Goal: Task Accomplishment & Management: Complete application form

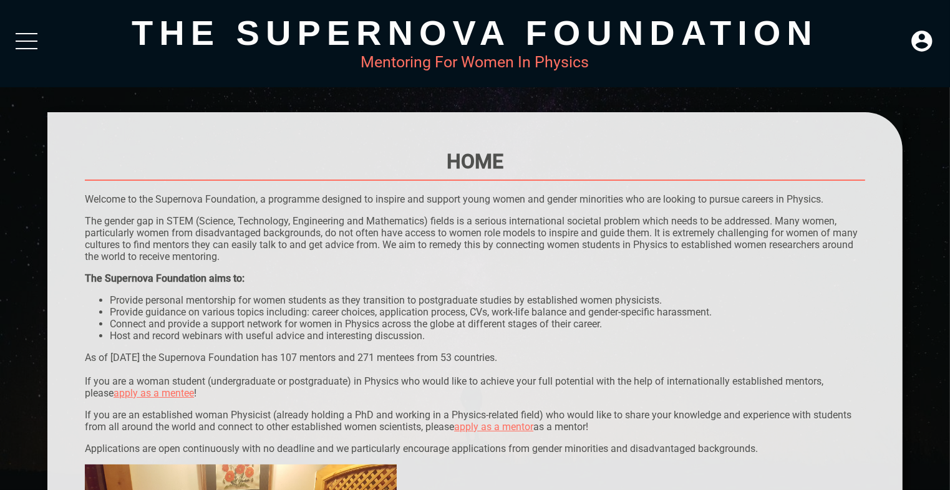
click at [786, 319] on li "Connect and provide a support network for women in Physics across the globe at …" at bounding box center [487, 324] width 755 height 12
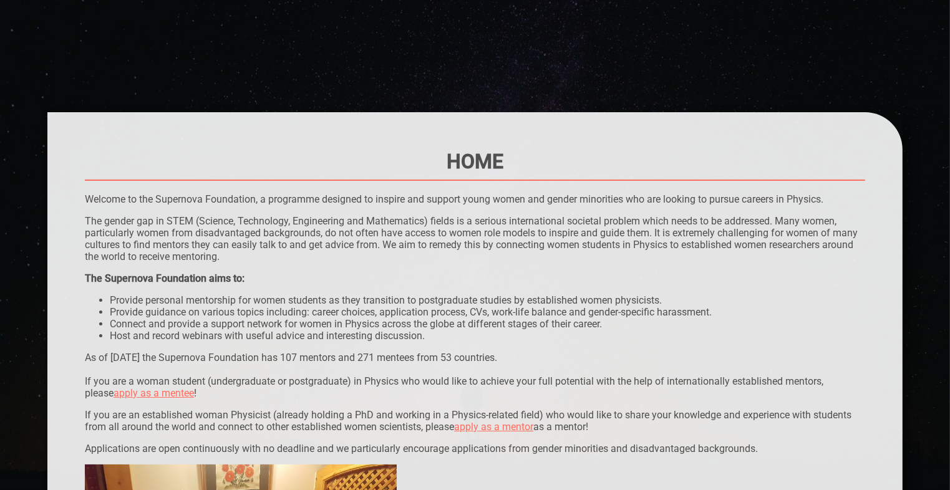
scroll to position [312, 0]
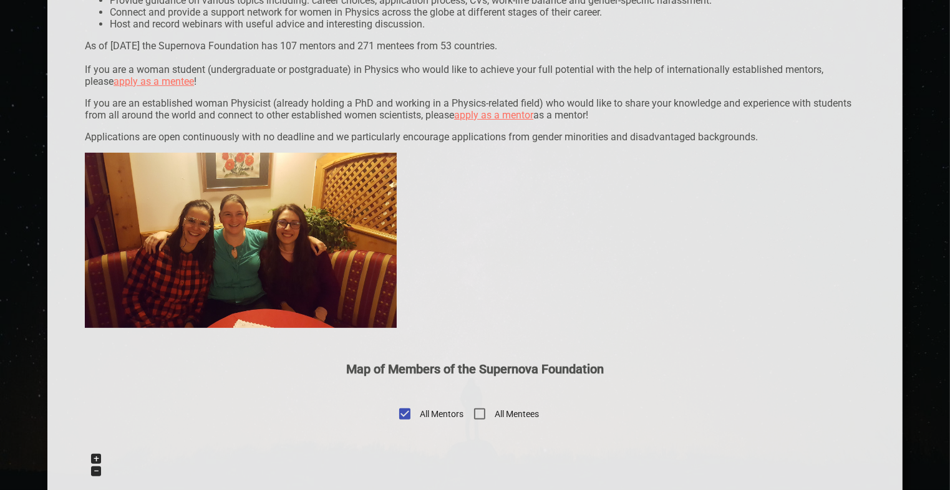
click at [771, 324] on div "Home Welcome to the Supernova Foundation, a programme designed to inspire and s…" at bounding box center [475, 392] width 780 height 1109
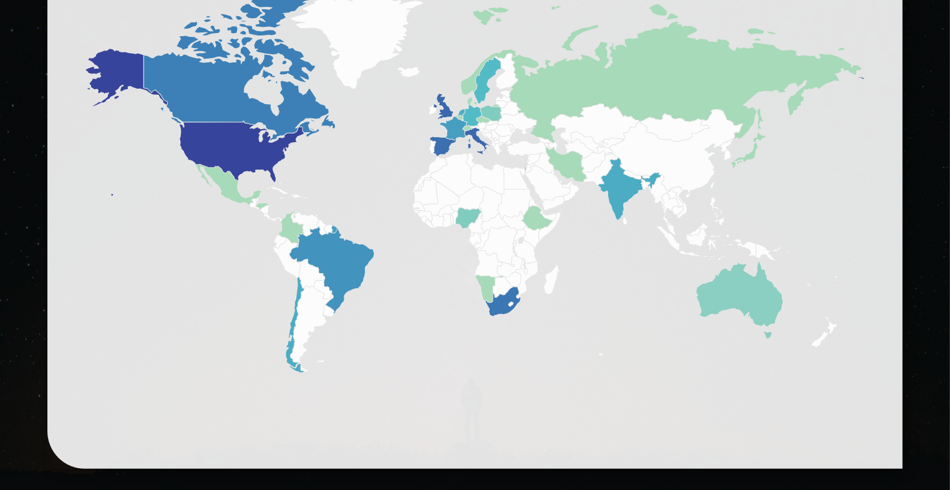
scroll to position [832, 0]
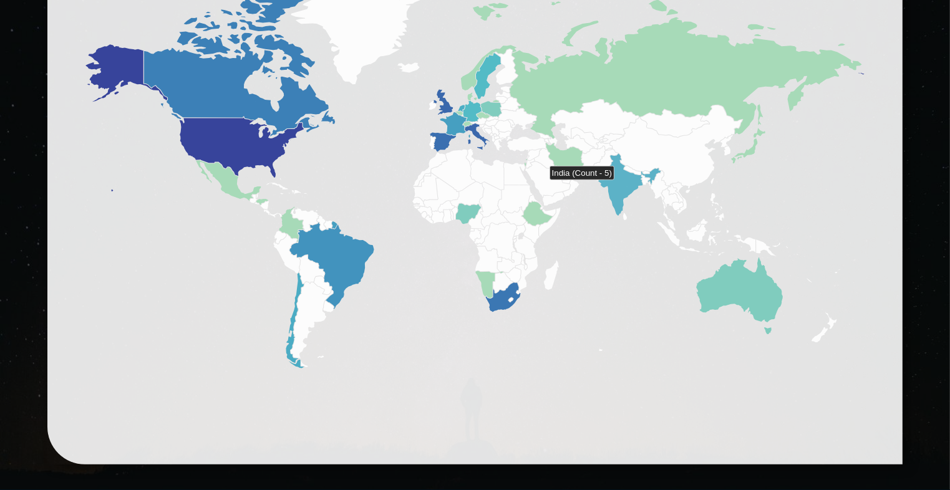
click at [619, 185] on icon at bounding box center [629, 185] width 62 height 62
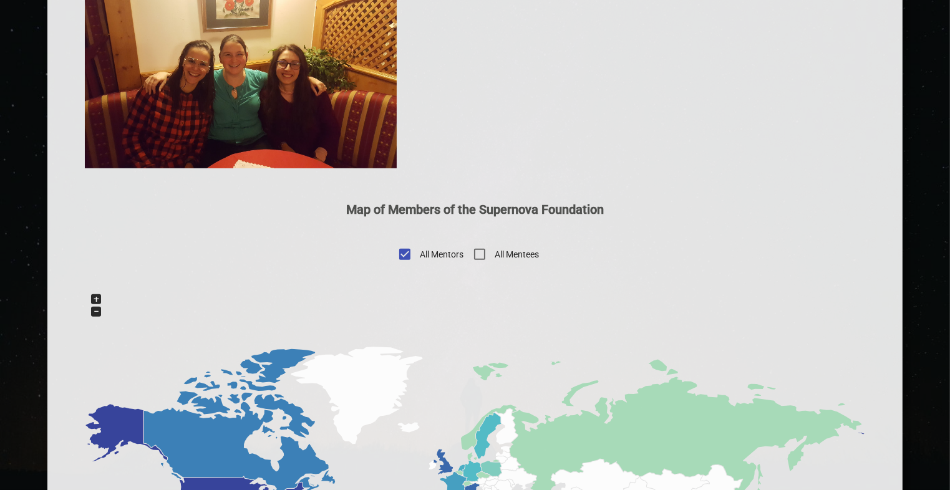
scroll to position [679, 0]
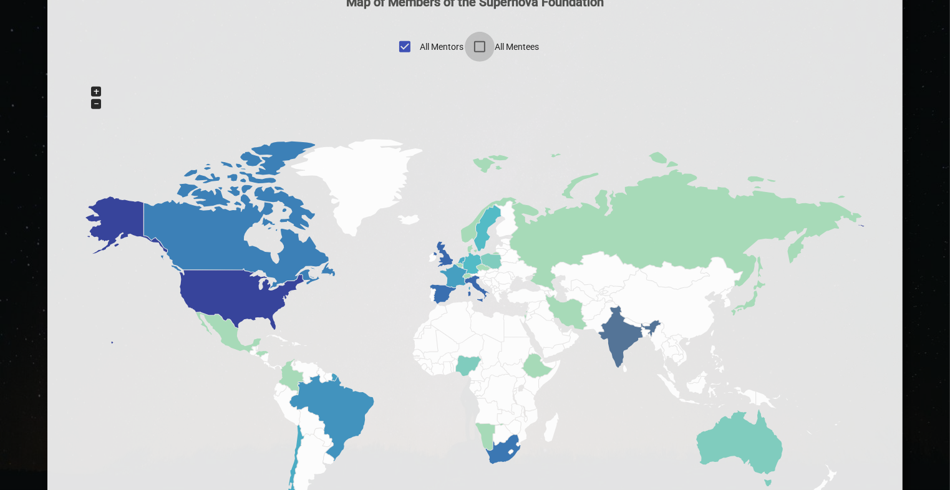
click at [482, 42] on input "All Mentees" at bounding box center [480, 47] width 30 height 30
checkbox input "true"
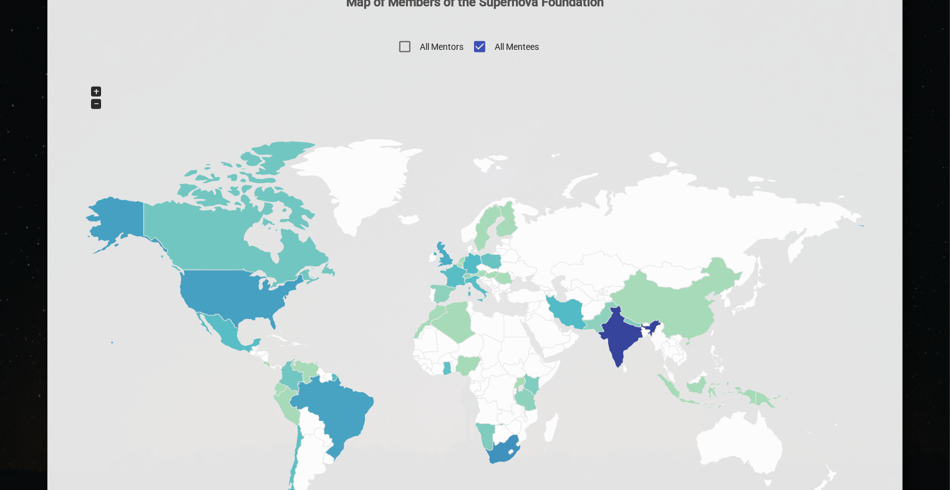
click at [420, 47] on span "All Mentors" at bounding box center [442, 47] width 44 height 13
click at [420, 47] on input "All Mentors" at bounding box center [405, 47] width 30 height 30
checkbox input "true"
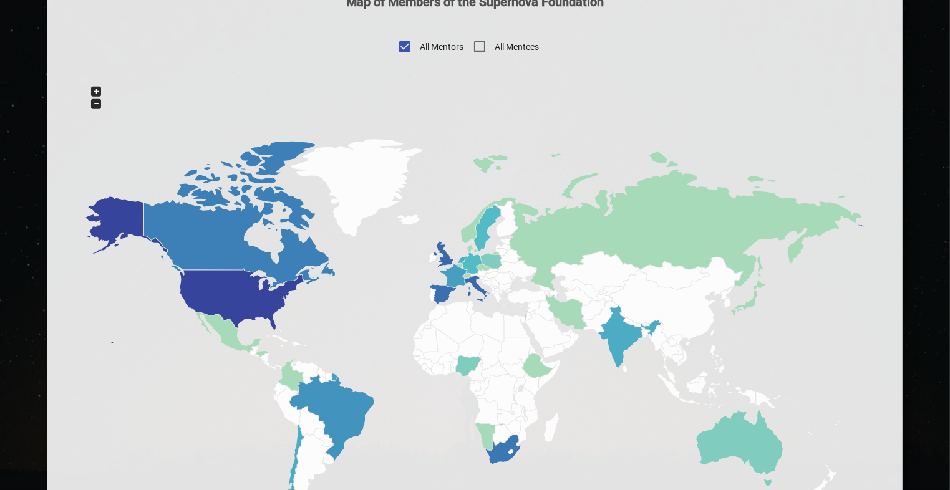
click at [497, 51] on span "All Mentees" at bounding box center [517, 47] width 44 height 13
click at [495, 51] on input "All Mentees" at bounding box center [480, 47] width 30 height 30
checkbox input "true"
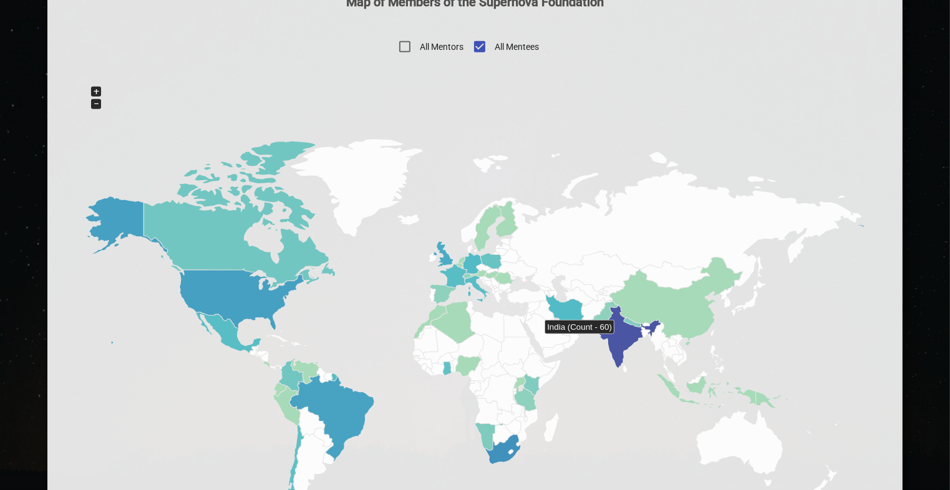
click at [619, 339] on icon at bounding box center [629, 337] width 62 height 62
click at [399, 49] on input "All Mentors" at bounding box center [405, 47] width 30 height 30
checkbox input "true"
checkbox input "false"
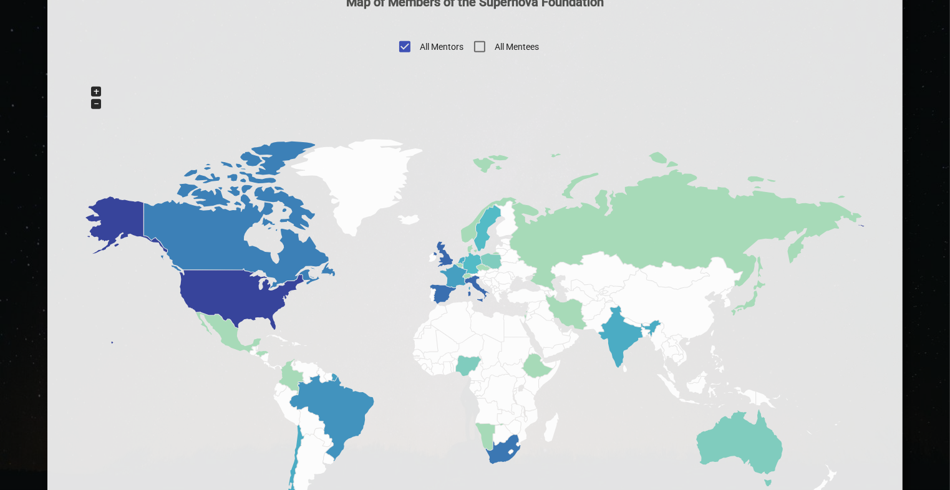
click at [95, 97] on div "+" at bounding box center [96, 92] width 10 height 10
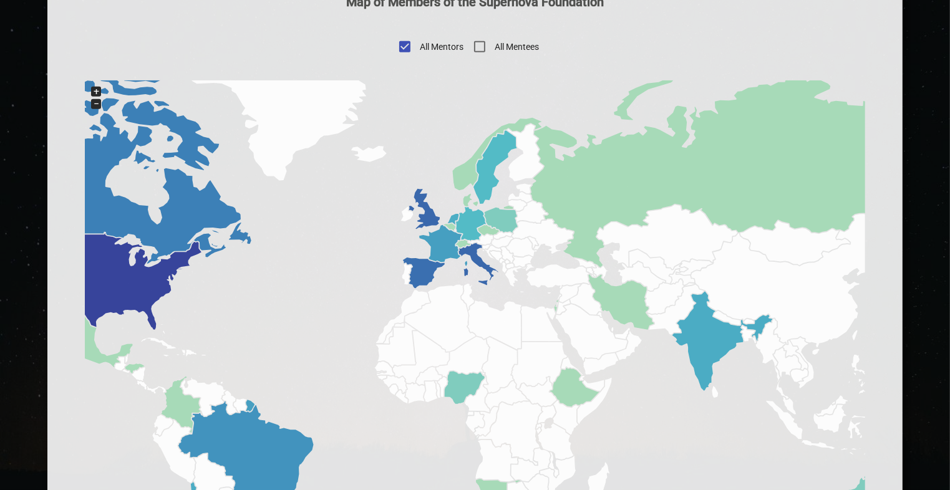
click at [95, 92] on div "+" at bounding box center [96, 92] width 10 height 10
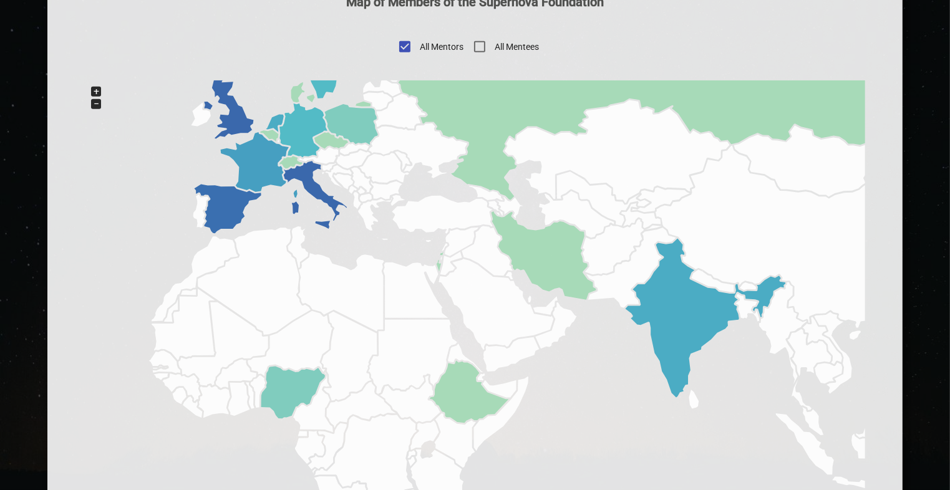
drag, startPoint x: 686, startPoint y: 306, endPoint x: 467, endPoint y: 272, distance: 222.2
click at [467, 272] on icon at bounding box center [475, 329] width 780 height 499
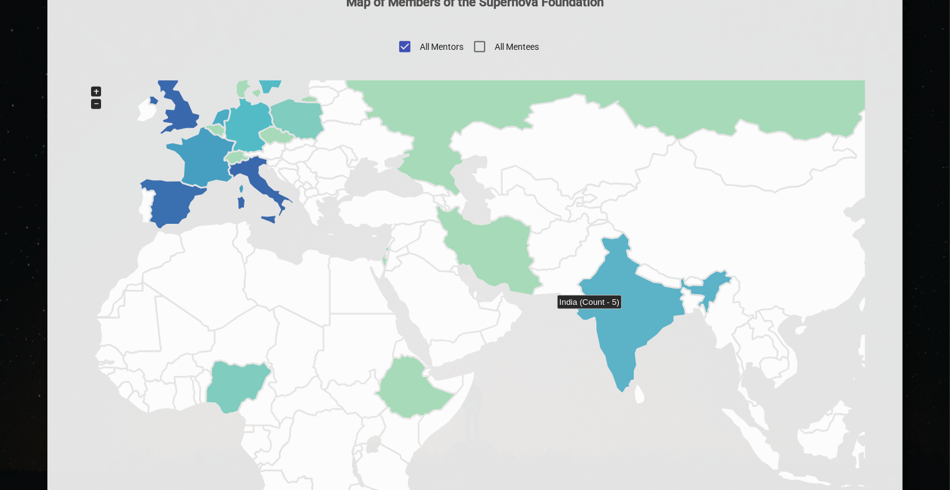
click at [626, 314] on icon at bounding box center [651, 313] width 160 height 159
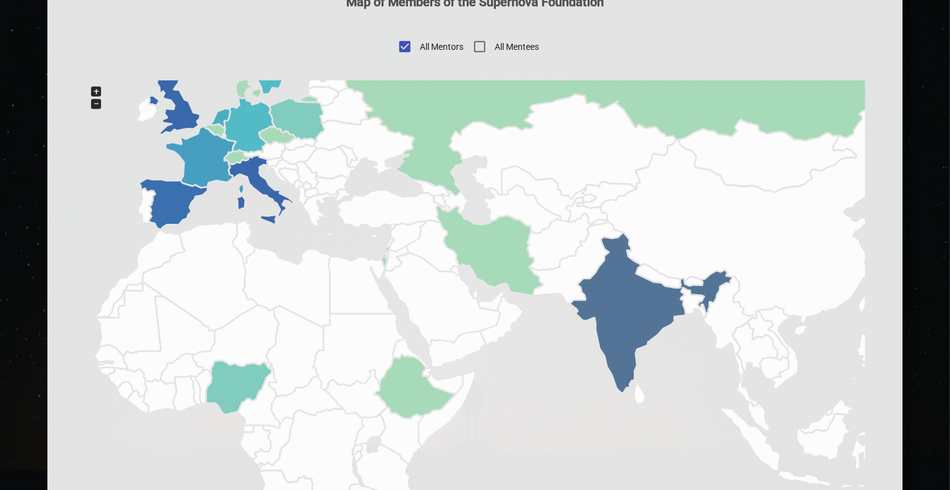
click at [93, 94] on div "+" at bounding box center [96, 92] width 10 height 10
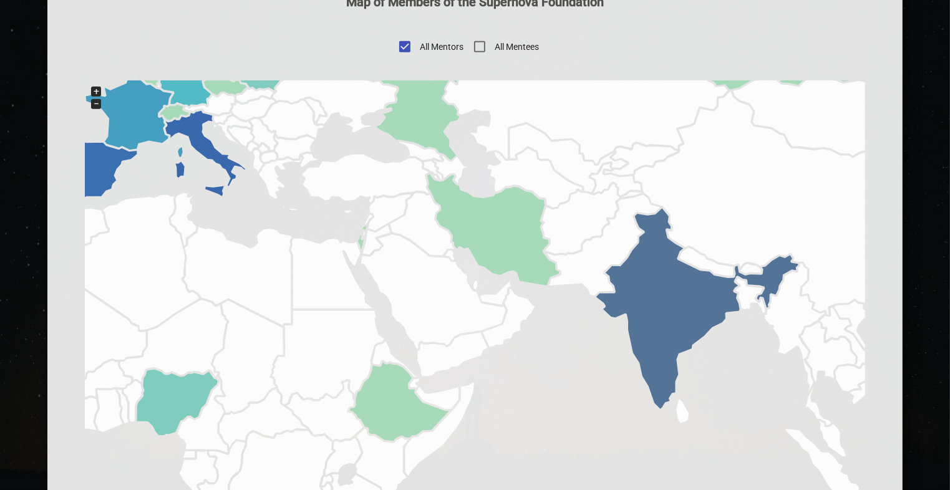
click at [93, 94] on div "+" at bounding box center [96, 92] width 10 height 10
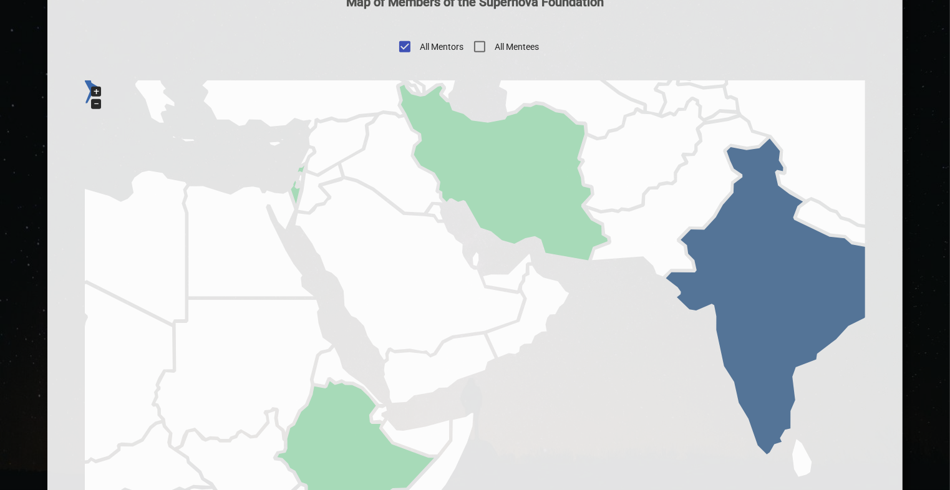
click at [93, 94] on div "+" at bounding box center [96, 92] width 10 height 10
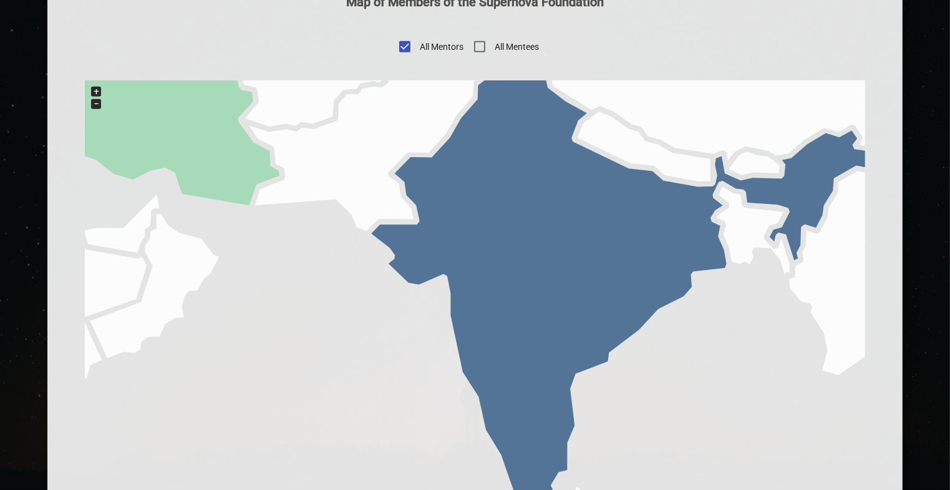
drag, startPoint x: 727, startPoint y: 313, endPoint x: 323, endPoint y: 298, distance: 403.9
click at [323, 298] on icon at bounding box center [475, 329] width 780 height 499
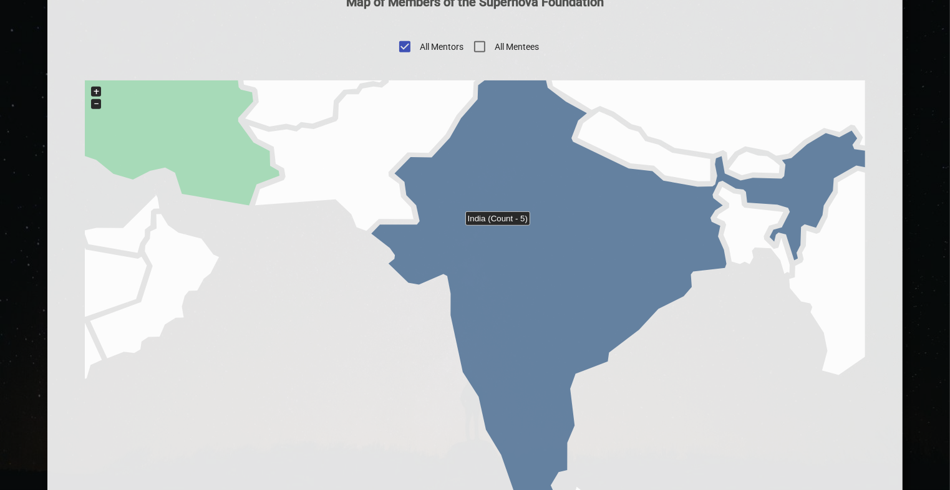
click at [535, 231] on icon at bounding box center [621, 262] width 500 height 497
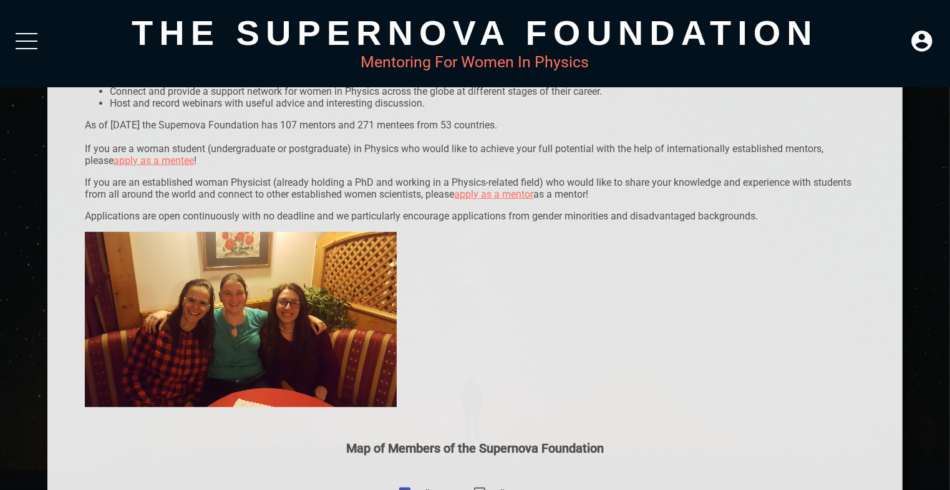
scroll to position [0, 0]
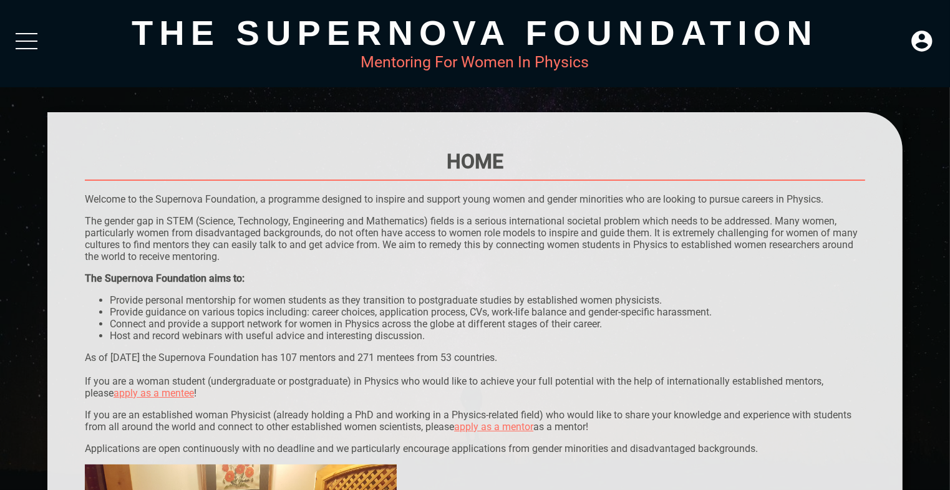
click at [135, 394] on link "apply as a mentee" at bounding box center [154, 393] width 80 height 12
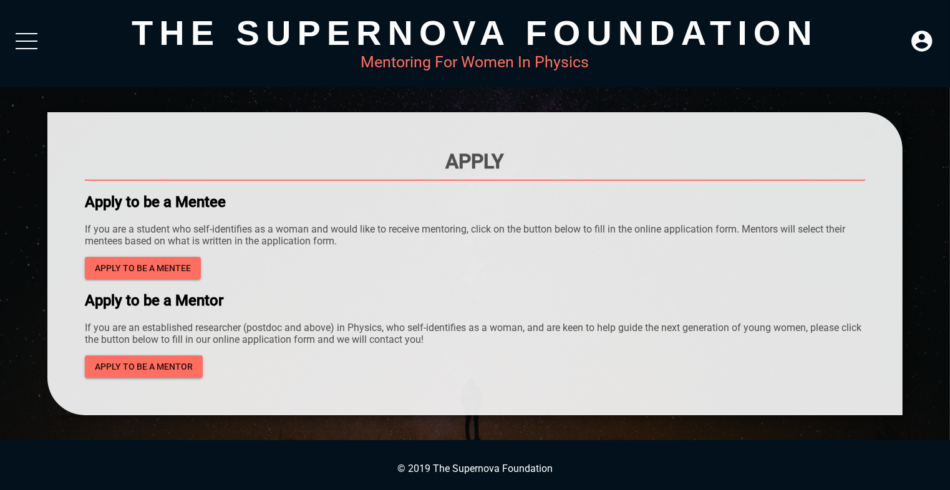
click at [157, 271] on span "Apply to be a mentee" at bounding box center [143, 269] width 96 height 16
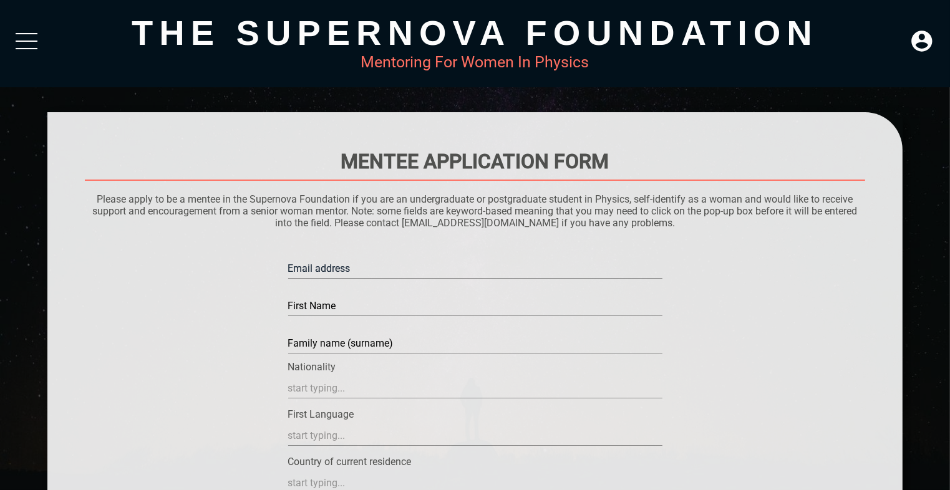
click at [521, 276] on input "text" at bounding box center [475, 269] width 374 height 20
type input "[EMAIL_ADDRESS][DOMAIN_NAME]"
type input "ANURAG"
type input "YADAV"
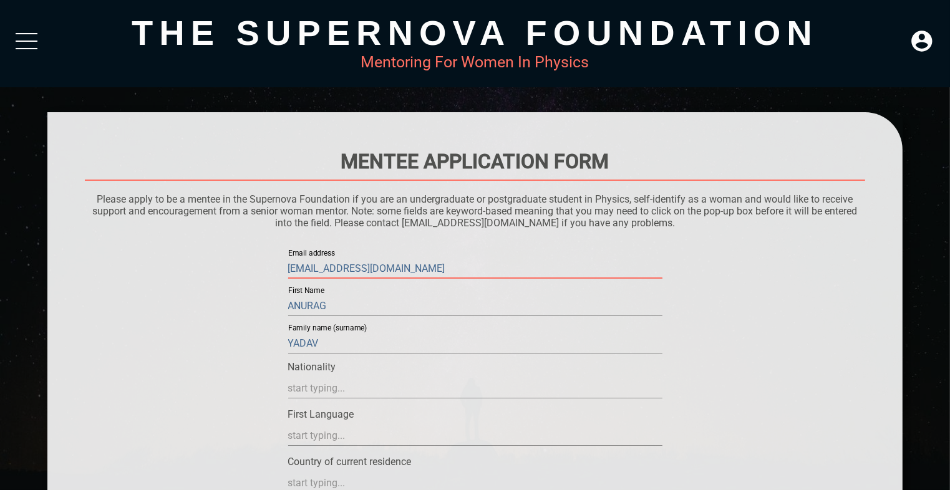
click at [429, 266] on input "[EMAIL_ADDRESS][DOMAIN_NAME]" at bounding box center [475, 269] width 374 height 20
click at [428, 266] on input "text" at bounding box center [475, 269] width 374 height 20
type input "[EMAIL_ADDRESS][DOMAIN_NAME]"
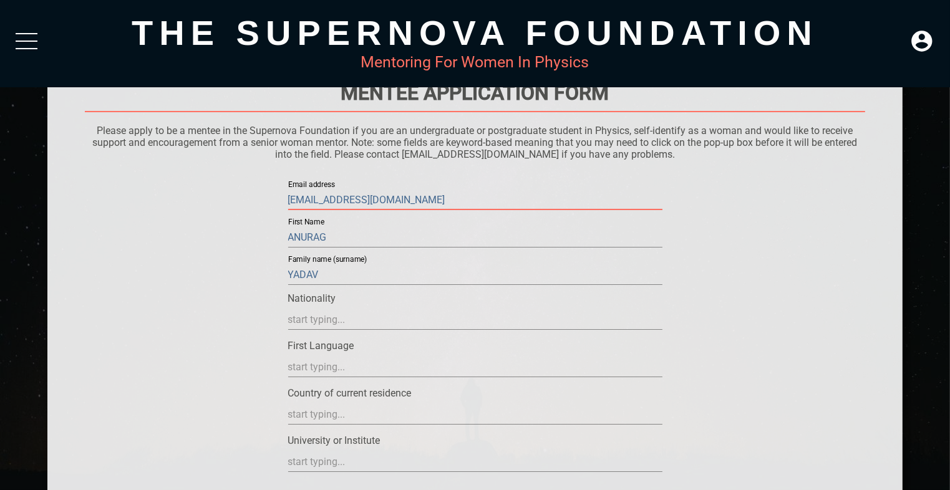
scroll to position [104, 0]
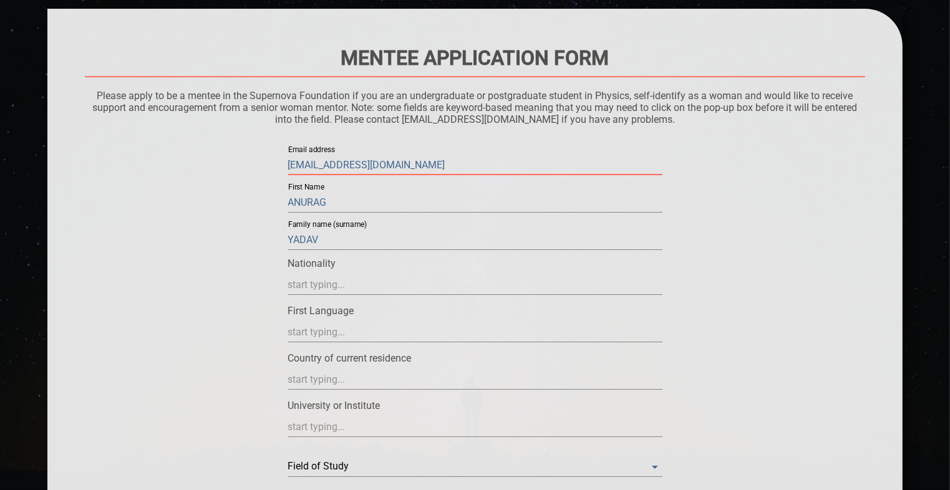
click at [372, 288] on input "text" at bounding box center [475, 285] width 374 height 20
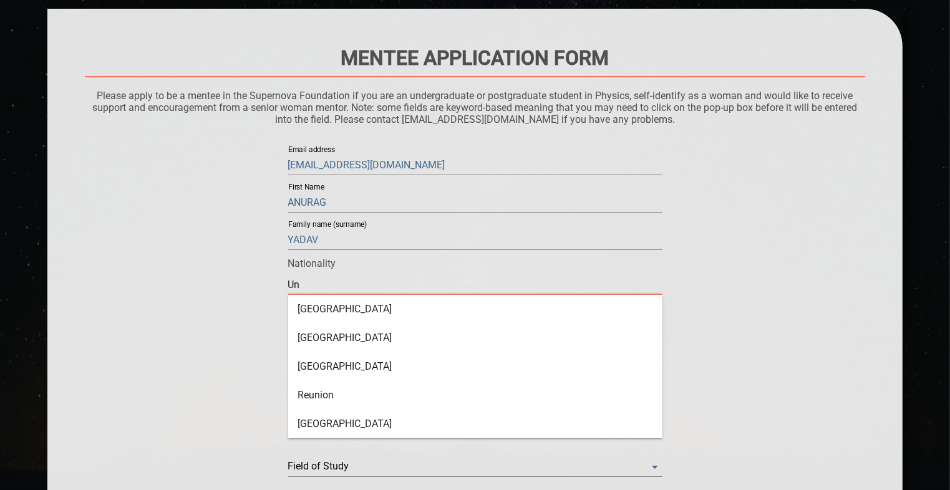
type input "U"
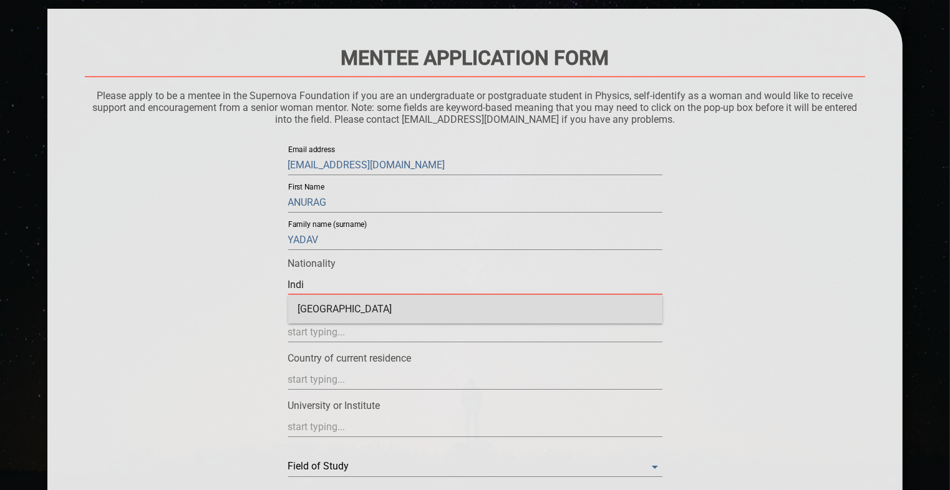
click at [359, 322] on div "[GEOGRAPHIC_DATA]" at bounding box center [475, 309] width 374 height 29
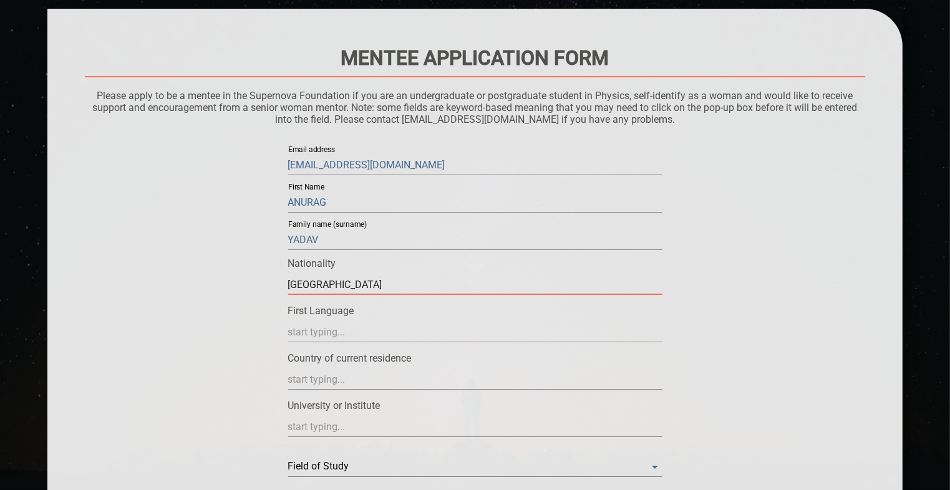
type input "[GEOGRAPHIC_DATA]"
click at [359, 336] on input "text" at bounding box center [475, 333] width 374 height 20
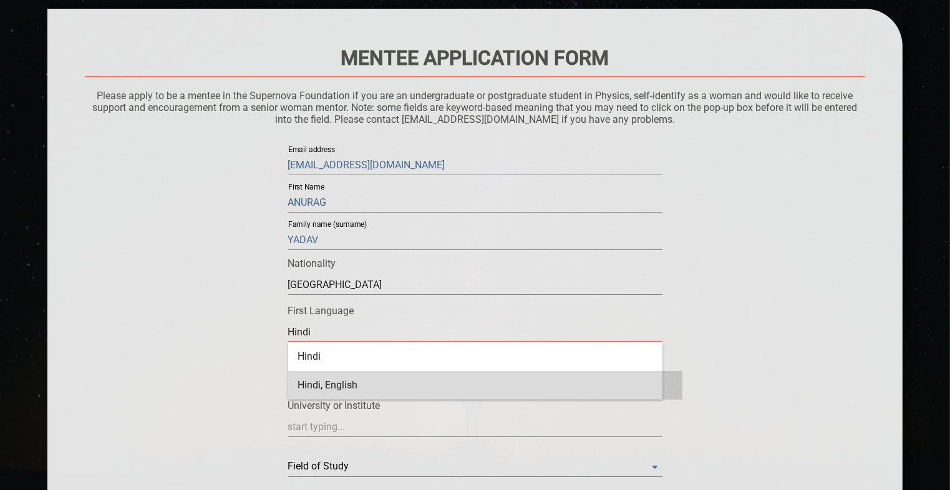
click at [374, 381] on div "Hindi, English" at bounding box center [485, 385] width 394 height 29
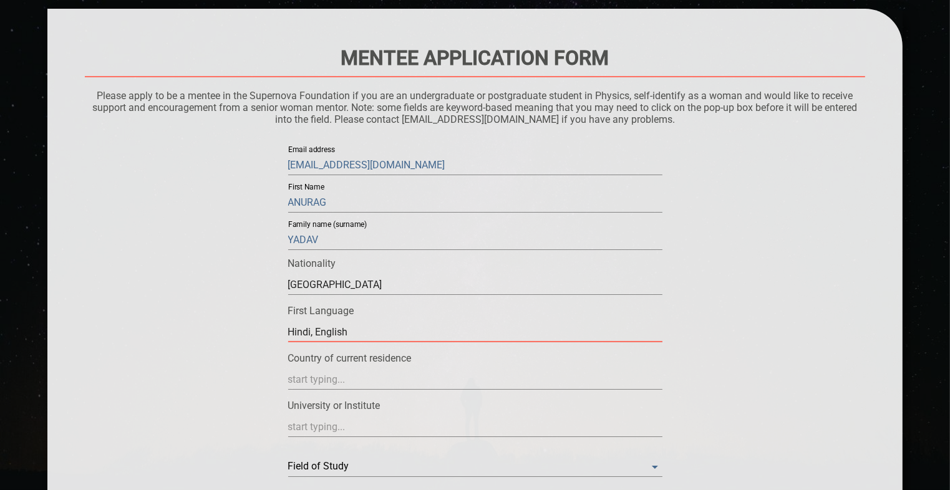
scroll to position [208, 0]
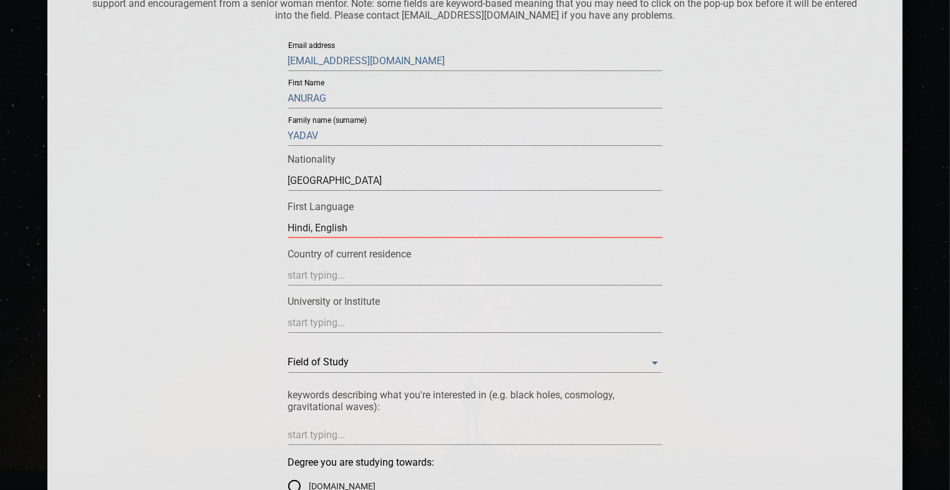
type input "Hindi, English"
click at [357, 269] on input "text" at bounding box center [475, 276] width 374 height 20
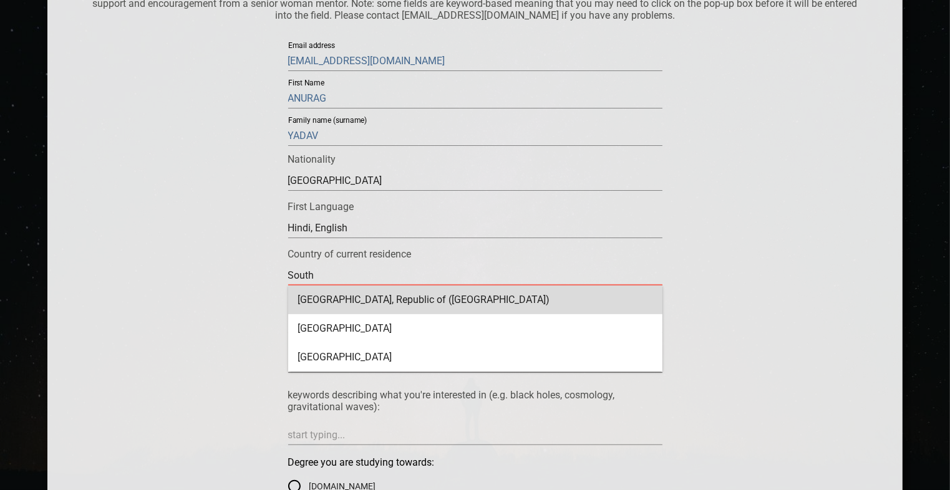
click at [440, 303] on div "[GEOGRAPHIC_DATA], Republic of ([GEOGRAPHIC_DATA])" at bounding box center [475, 300] width 374 height 29
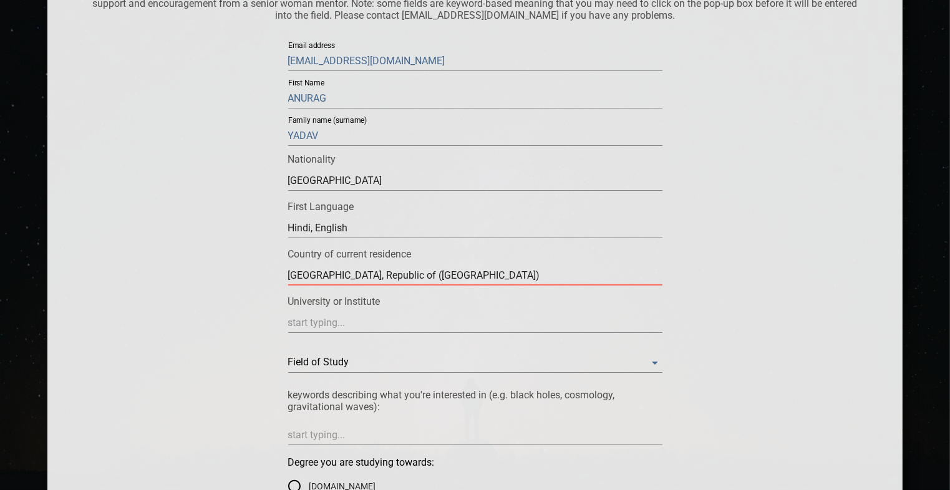
type input "[GEOGRAPHIC_DATA], Republic of ([GEOGRAPHIC_DATA])"
click at [386, 328] on input "text" at bounding box center [475, 323] width 374 height 20
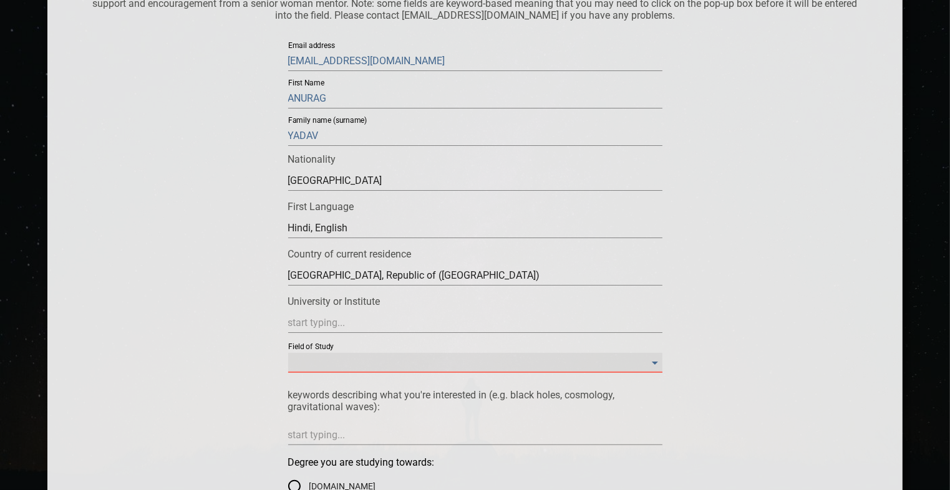
click at [339, 361] on Study "​" at bounding box center [475, 363] width 374 height 20
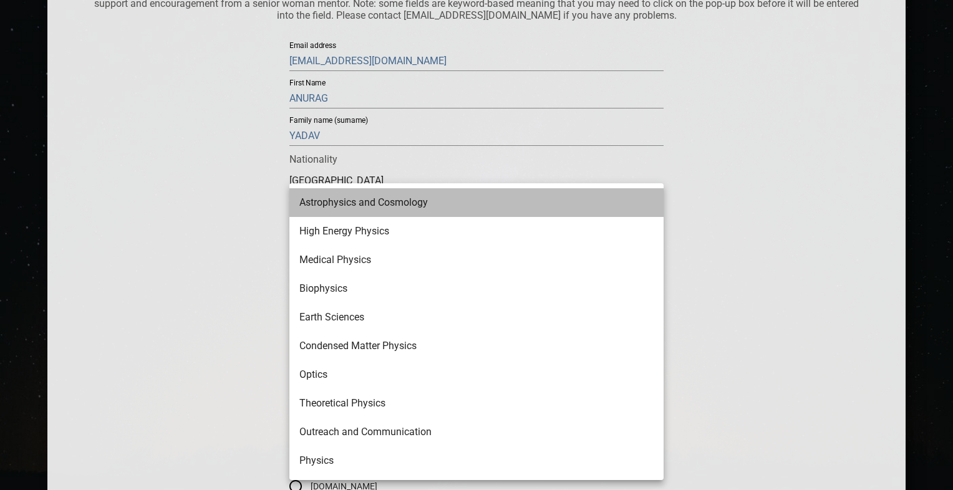
click at [389, 204] on li "Astrophysics and Cosmology" at bounding box center [476, 202] width 374 height 29
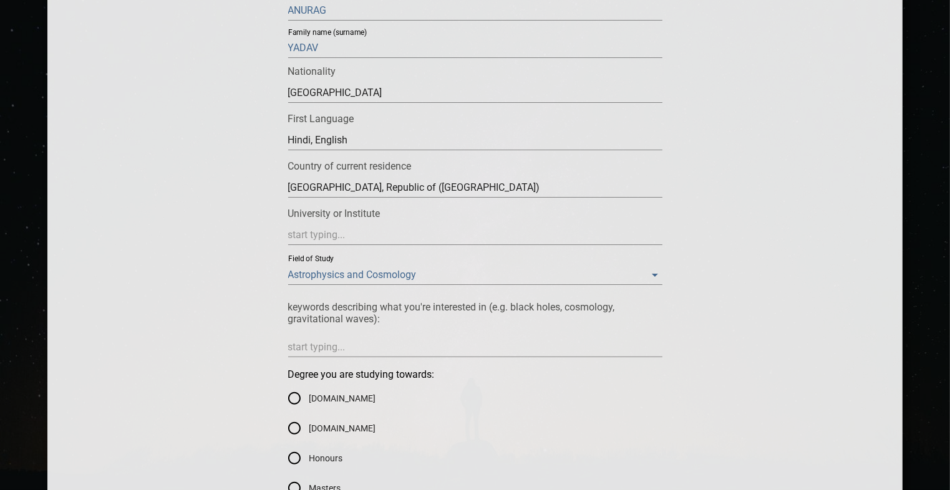
scroll to position [312, 0]
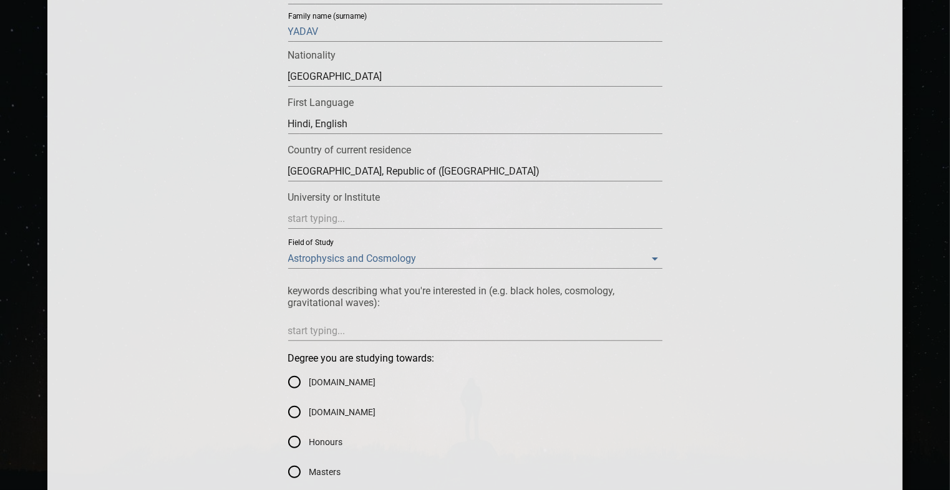
click at [394, 341] on div at bounding box center [475, 331] width 374 height 20
type textarea "a"
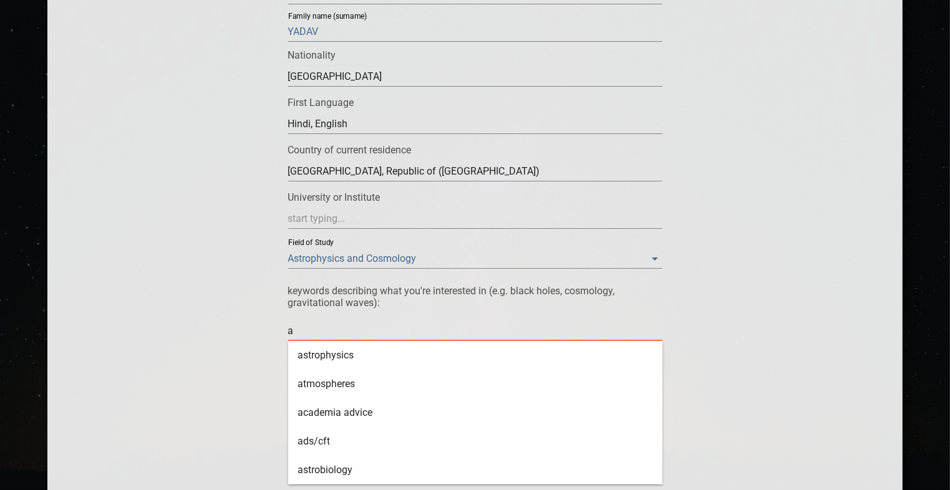
type textarea "ag"
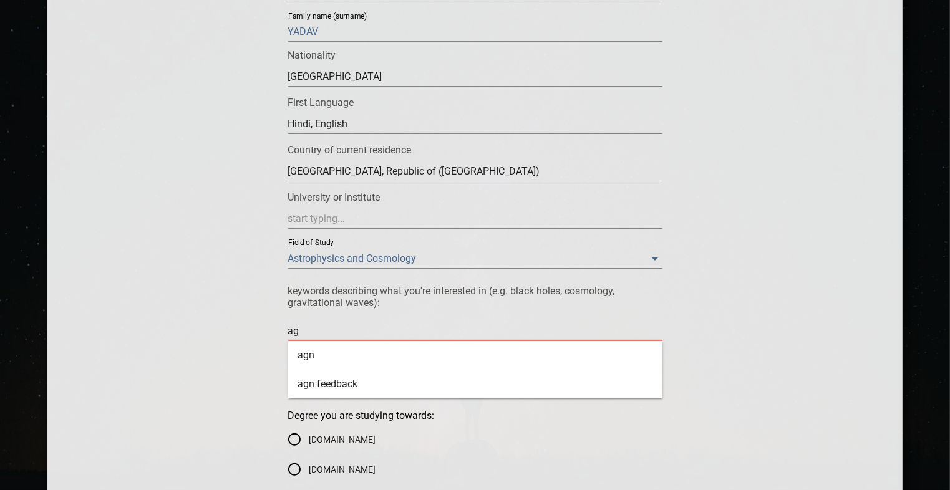
type textarea "agn"
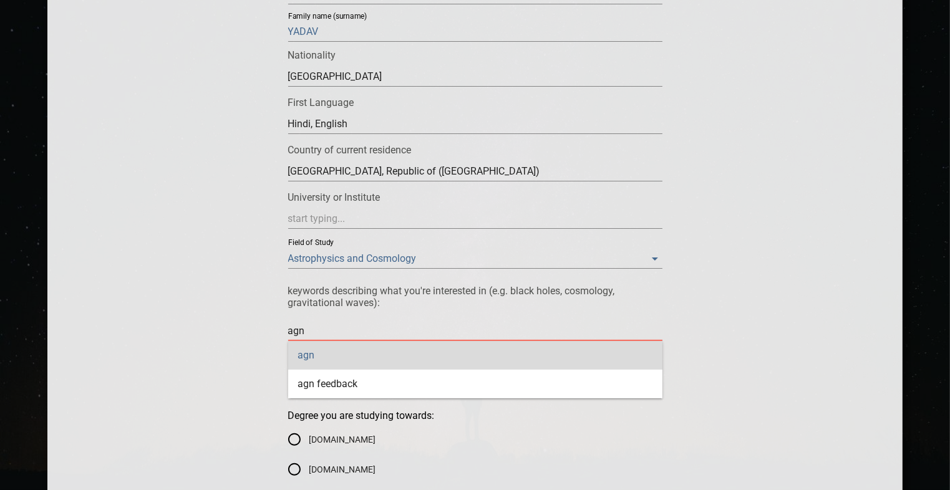
click at [392, 354] on div "agn" at bounding box center [475, 355] width 374 height 29
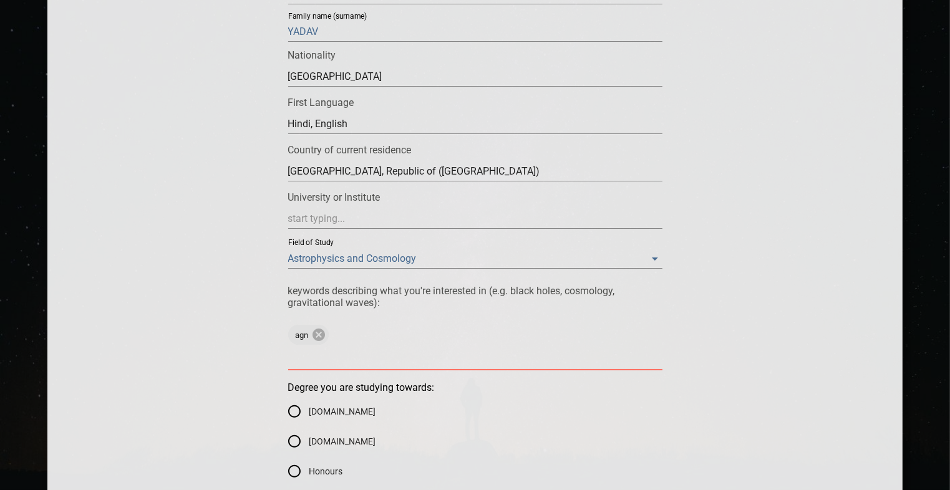
type textarea "b"
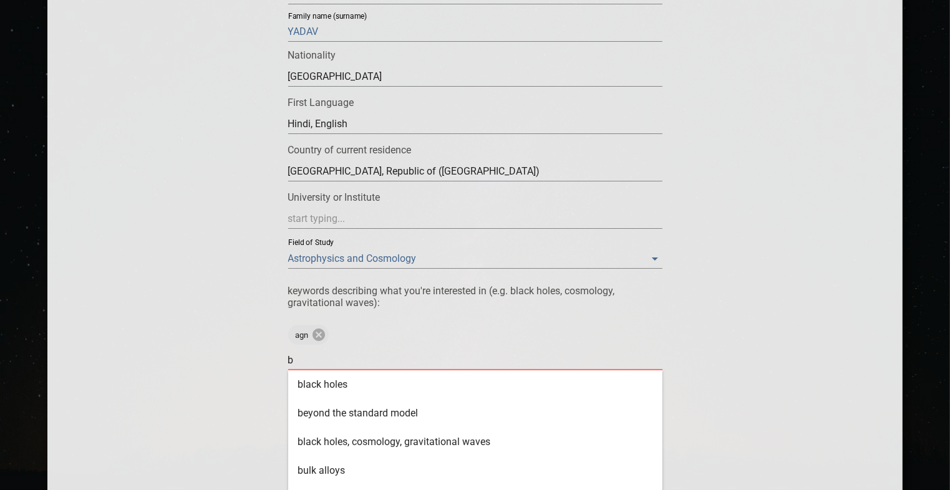
type textarea "bl"
type textarea "bla"
type textarea "blac"
type textarea "black"
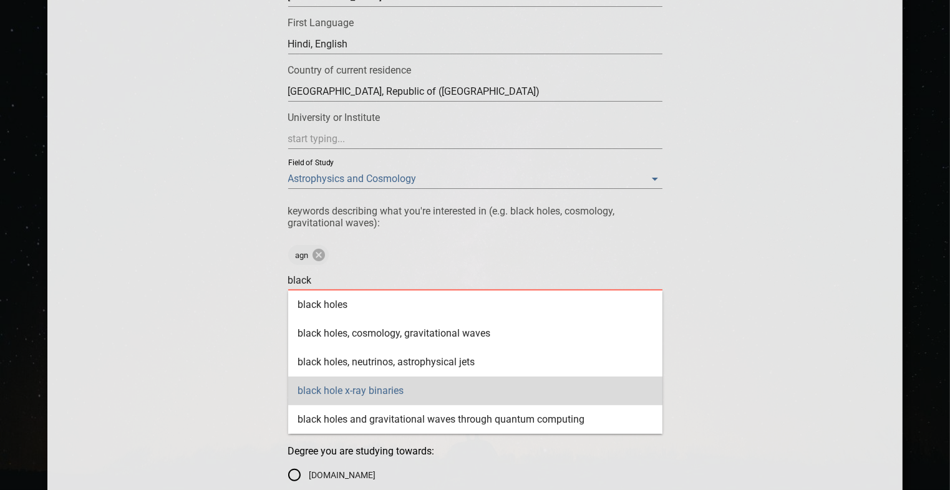
scroll to position [415, 0]
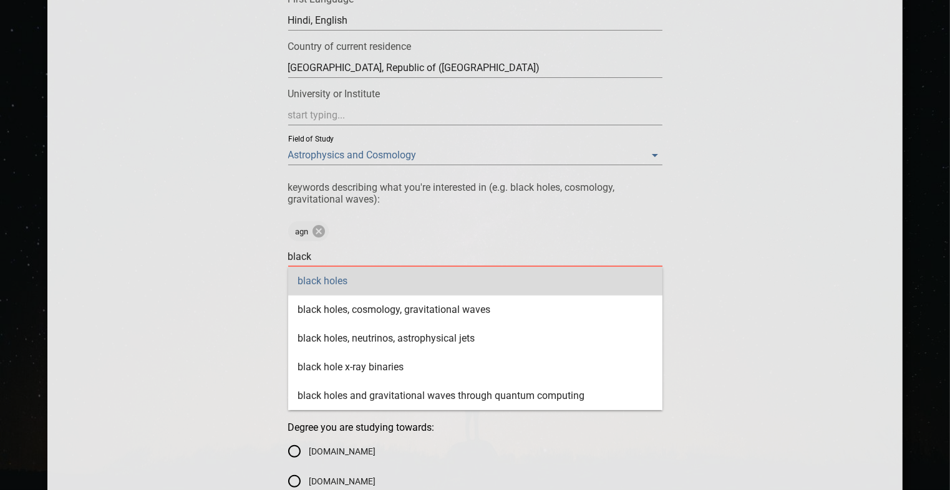
click at [387, 283] on div "black holes" at bounding box center [475, 281] width 374 height 29
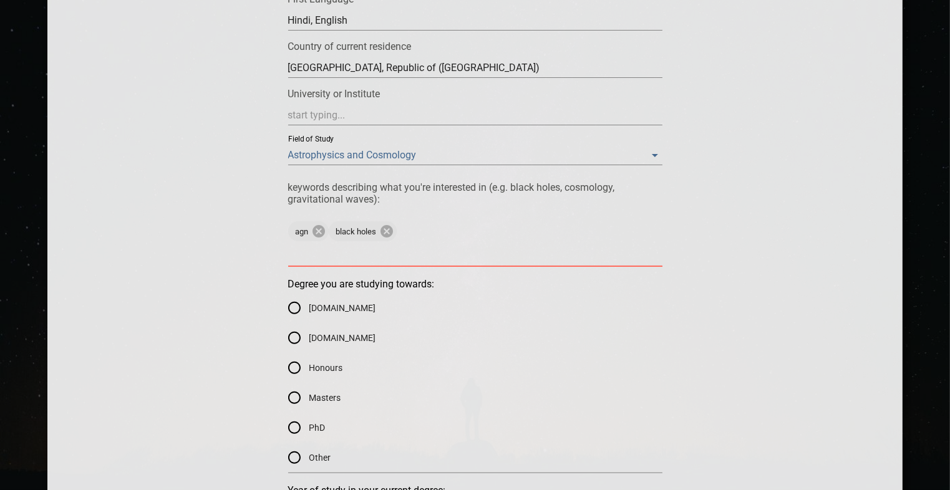
type textarea "r"
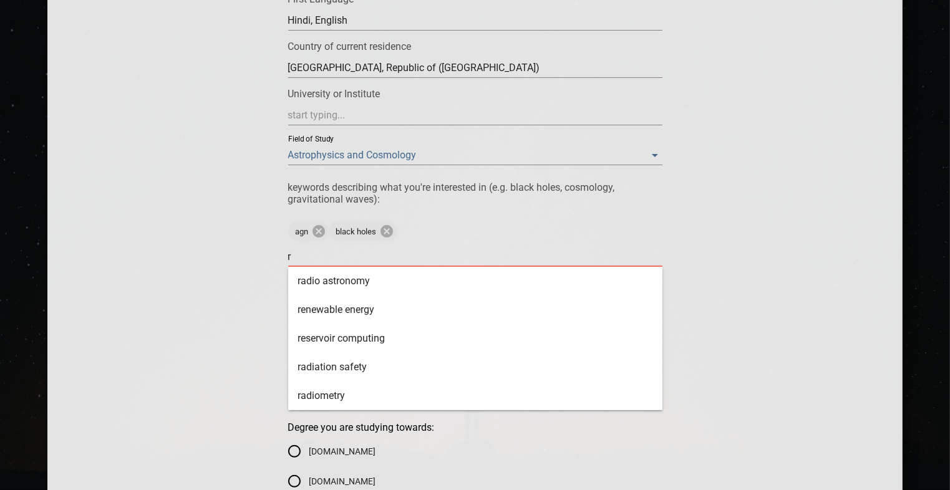
type textarea "ra"
type textarea "rad"
type textarea "radi"
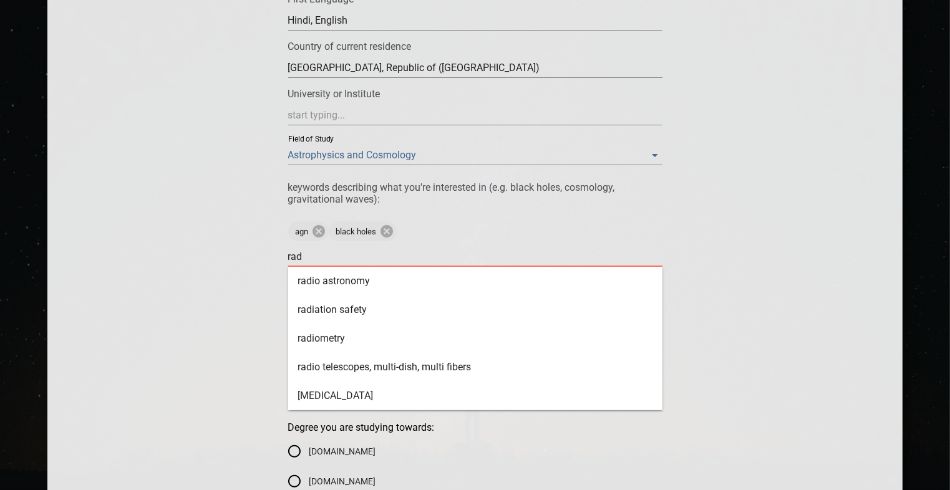
type textarea "radi"
type textarea "radio"
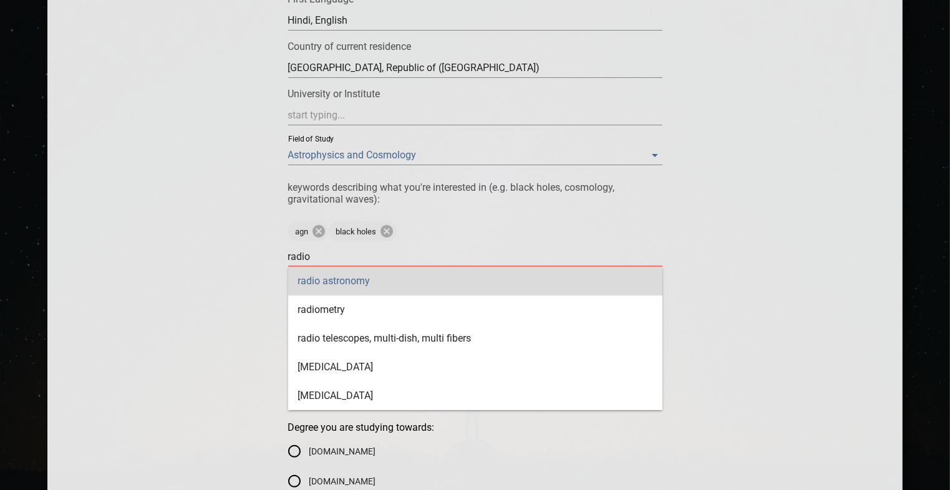
click at [374, 291] on div "radio astronomy" at bounding box center [475, 281] width 374 height 29
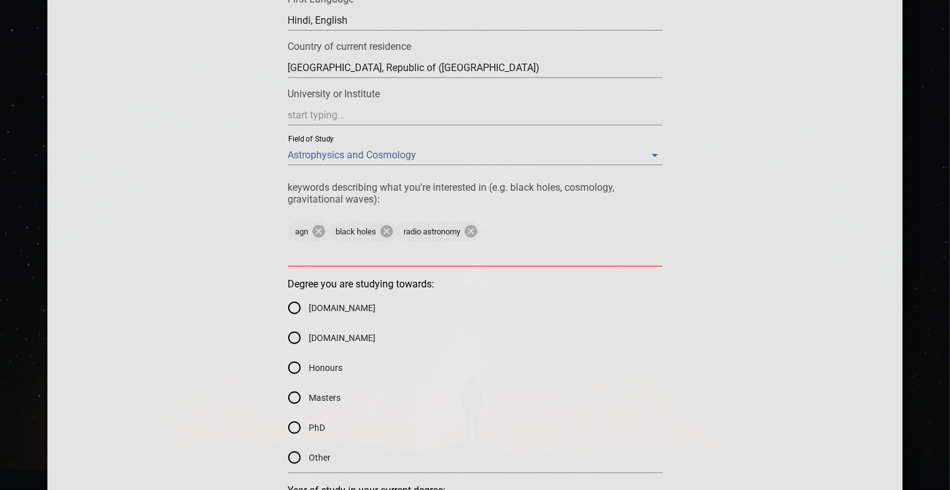
type textarea "i"
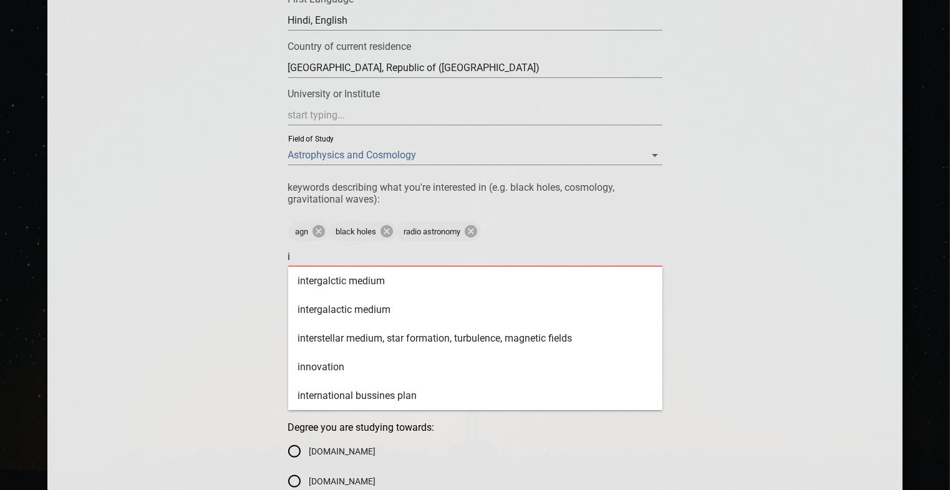
type textarea "in"
type textarea "inf"
type textarea "infe"
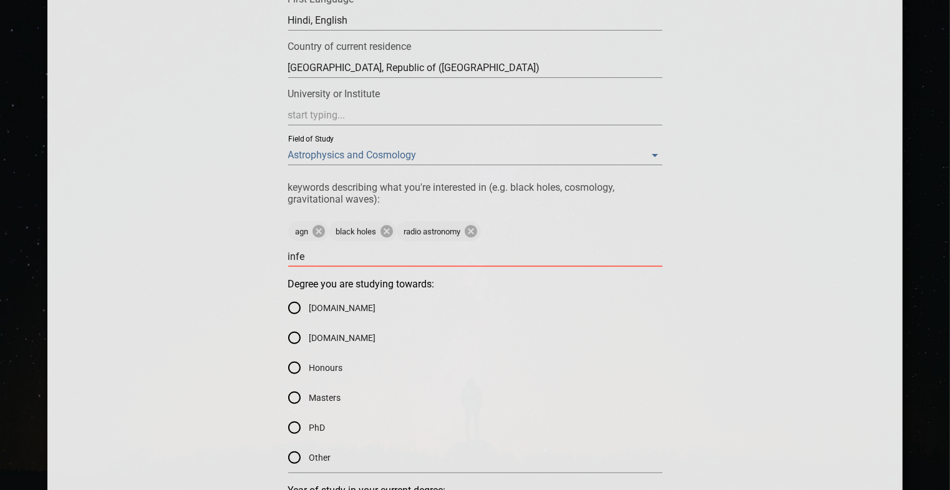
type textarea "infer"
type textarea "infe"
type textarea "inf"
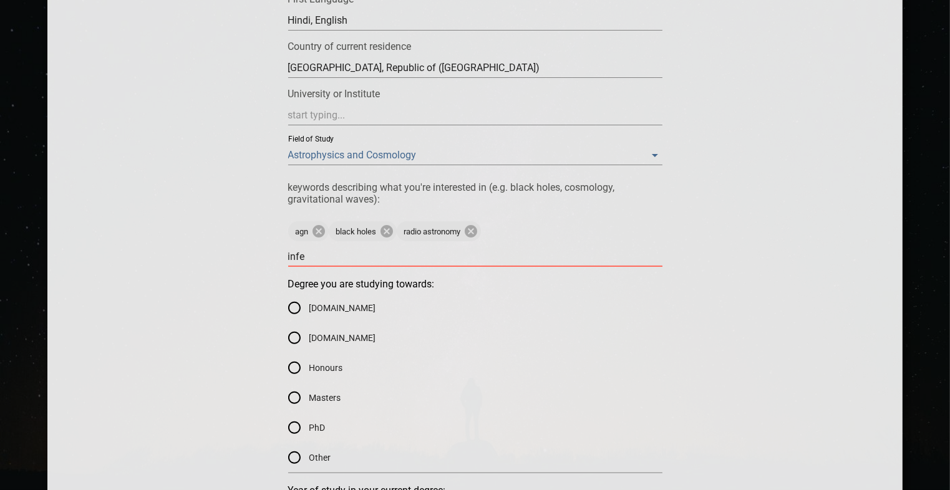
type textarea "inf"
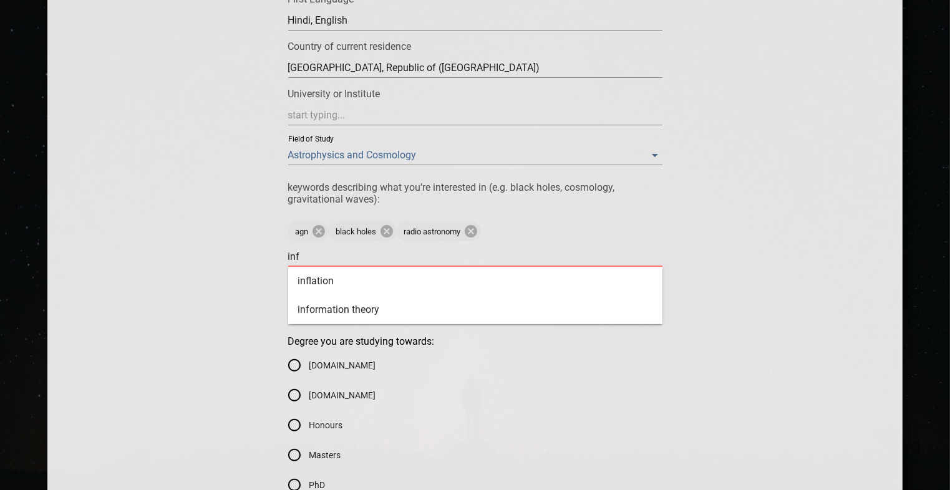
type textarea "in"
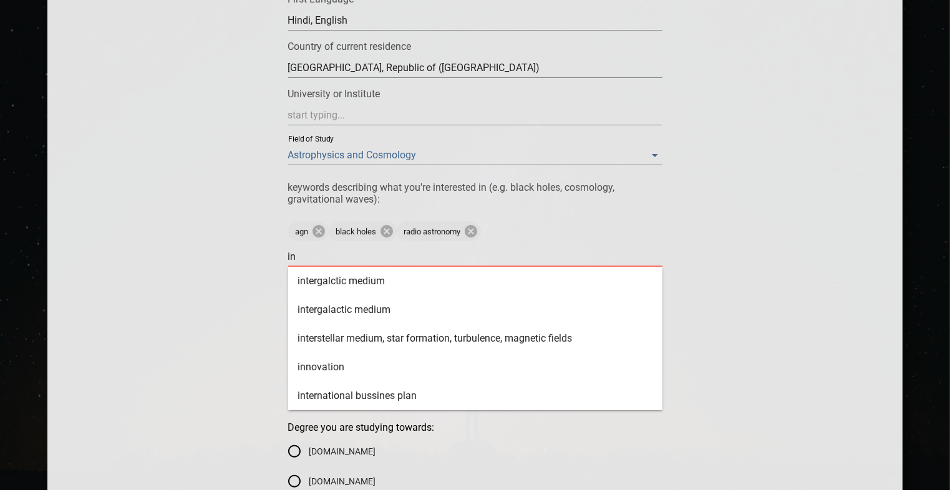
type textarea "i"
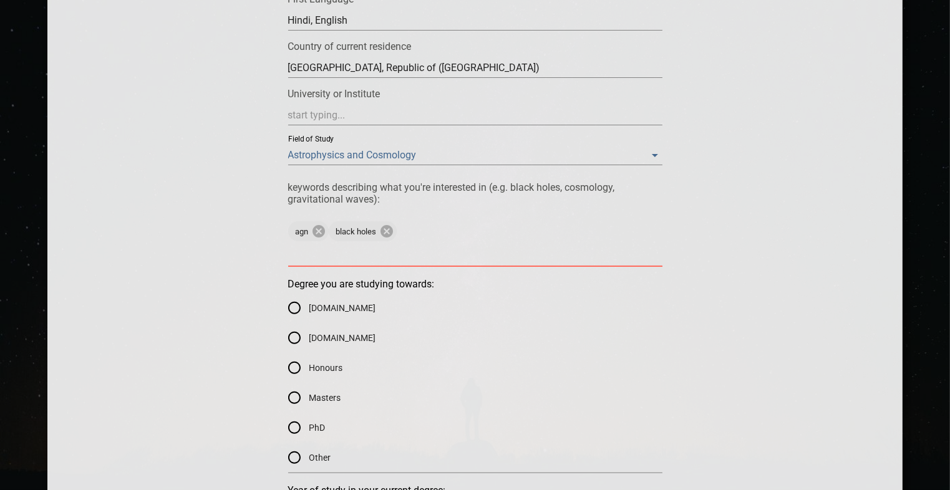
click at [241, 270] on div "Mentee Application Form Please apply to be a mentee in the Supernova Foundation…" at bounding box center [475, 422] width 780 height 1377
click at [296, 432] on input "PhD" at bounding box center [294, 428] width 30 height 30
radio input "true"
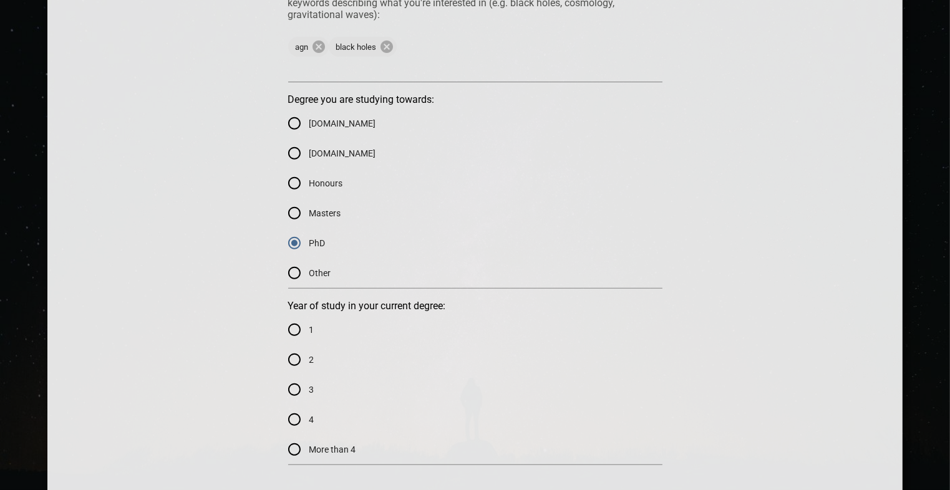
scroll to position [624, 0]
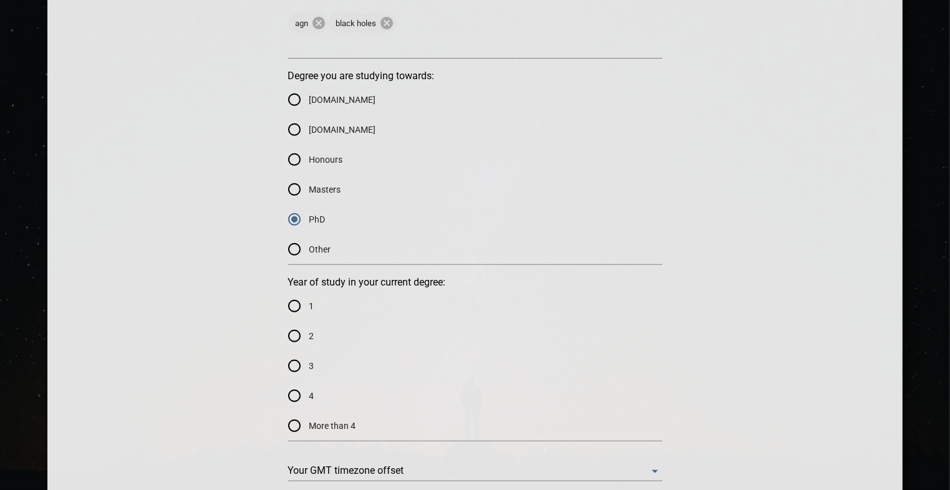
click at [328, 247] on span "Other" at bounding box center [320, 249] width 22 height 13
click at [309, 247] on input "Other" at bounding box center [294, 250] width 30 height 30
radio input "true"
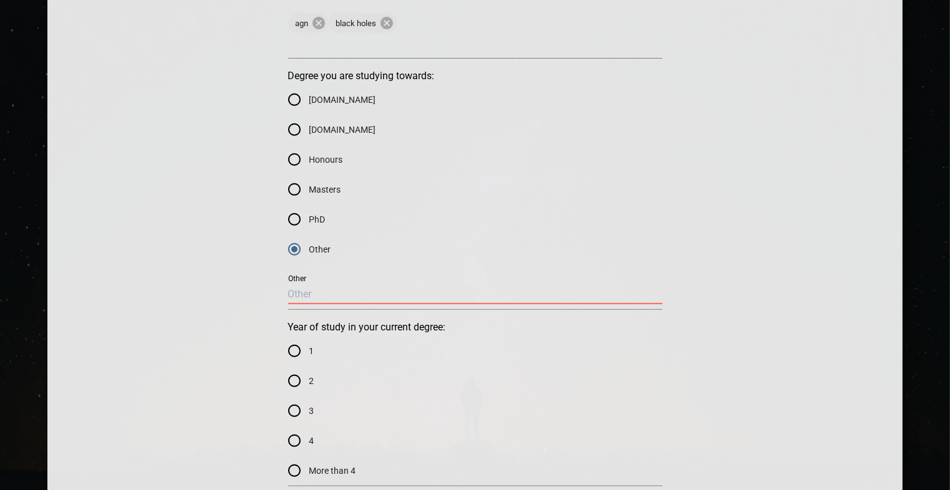
click at [344, 302] on input "text" at bounding box center [475, 294] width 374 height 20
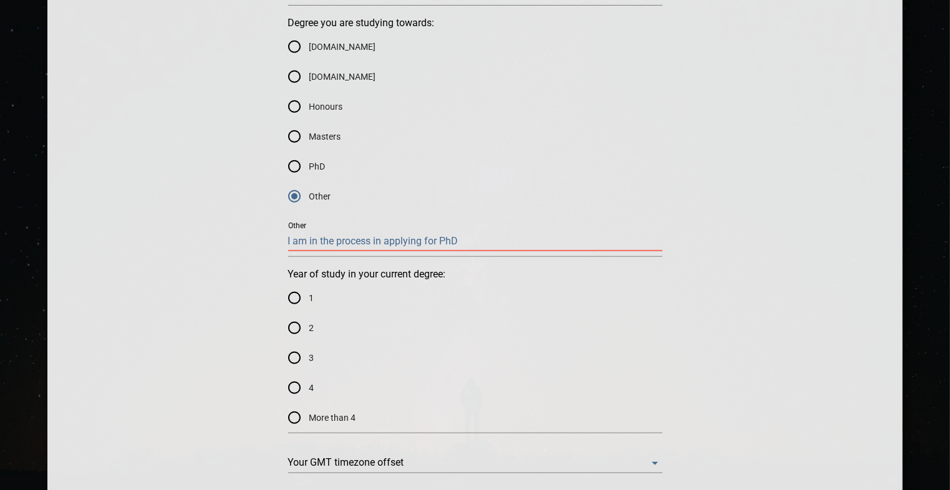
scroll to position [832, 0]
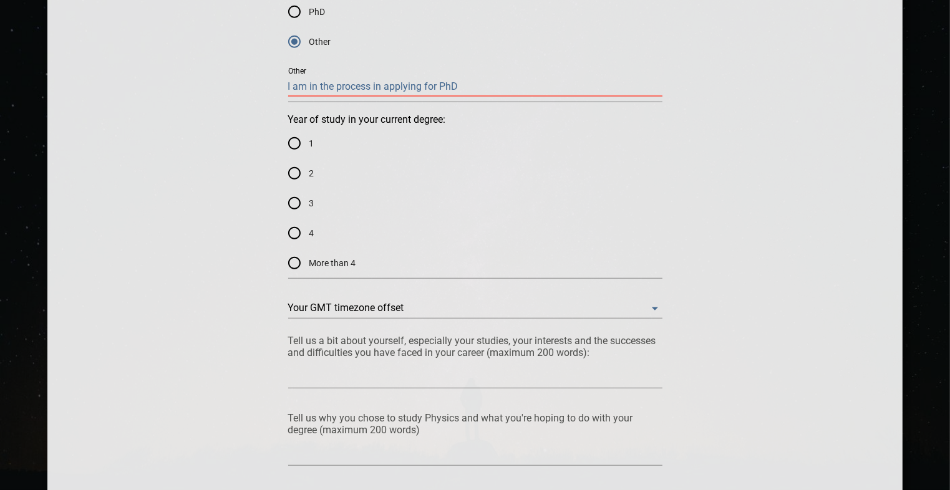
type input "I am in the process in applying for PhD"
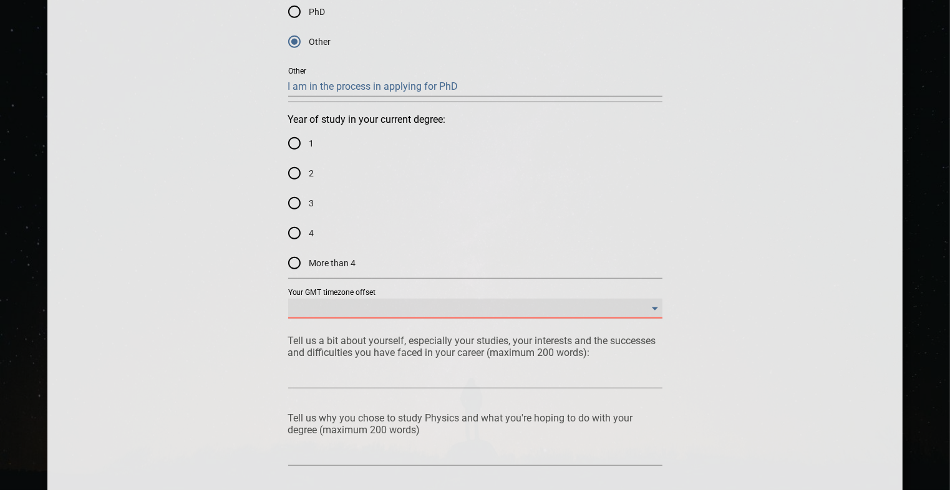
click at [361, 312] on offset "​" at bounding box center [475, 309] width 374 height 20
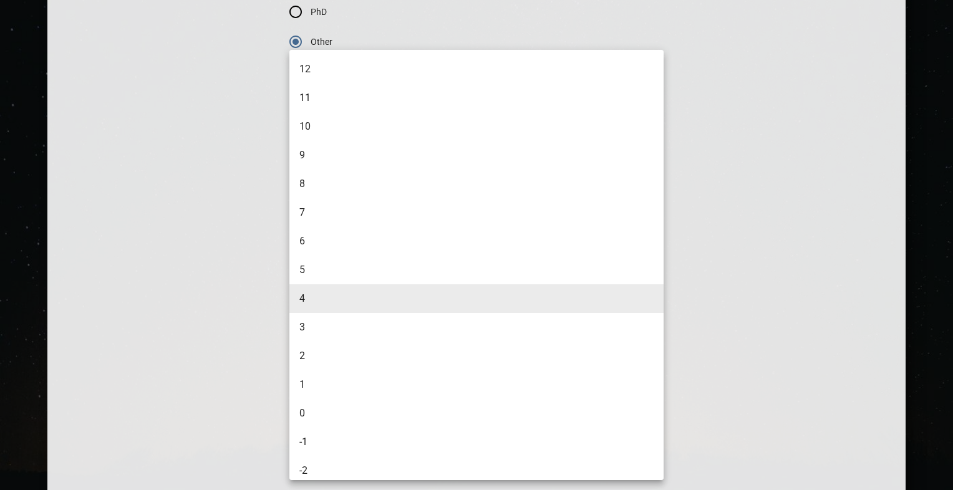
click at [361, 312] on li "4" at bounding box center [477, 298] width 377 height 29
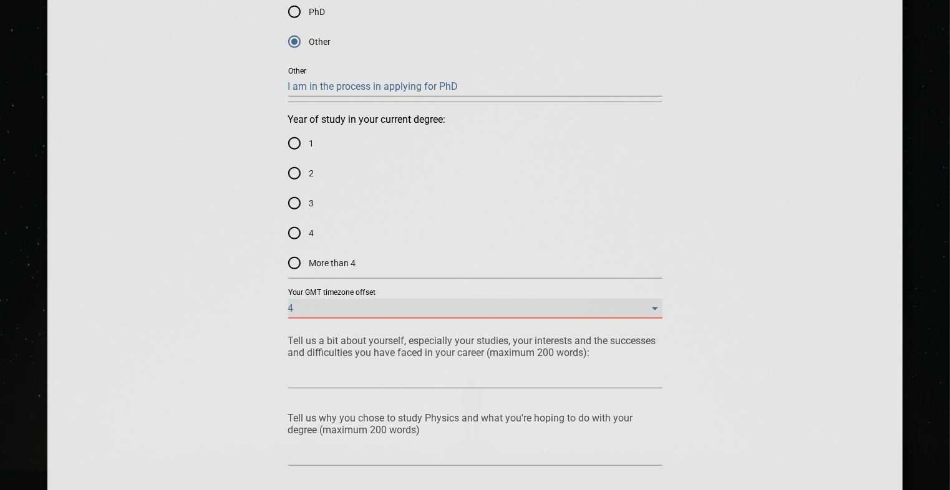
click at [346, 309] on offset "4" at bounding box center [475, 309] width 374 height 20
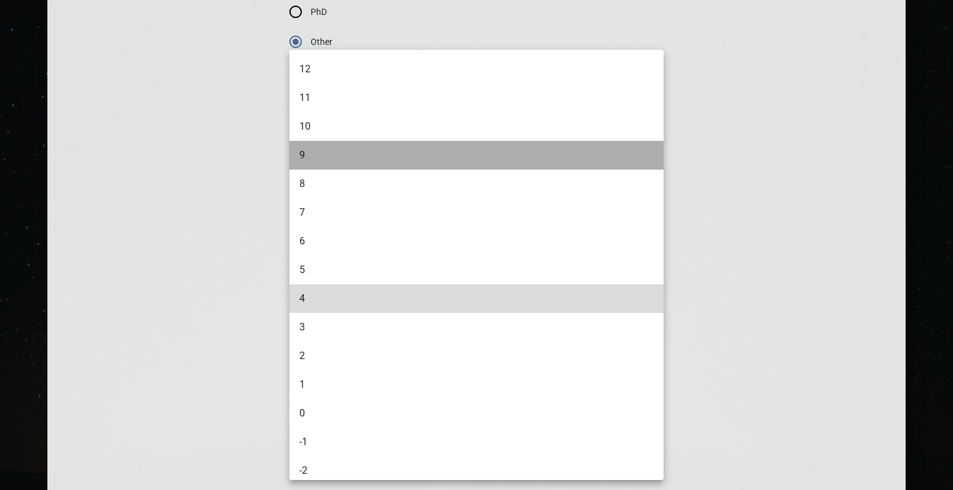
click at [326, 151] on li "9" at bounding box center [477, 155] width 377 height 29
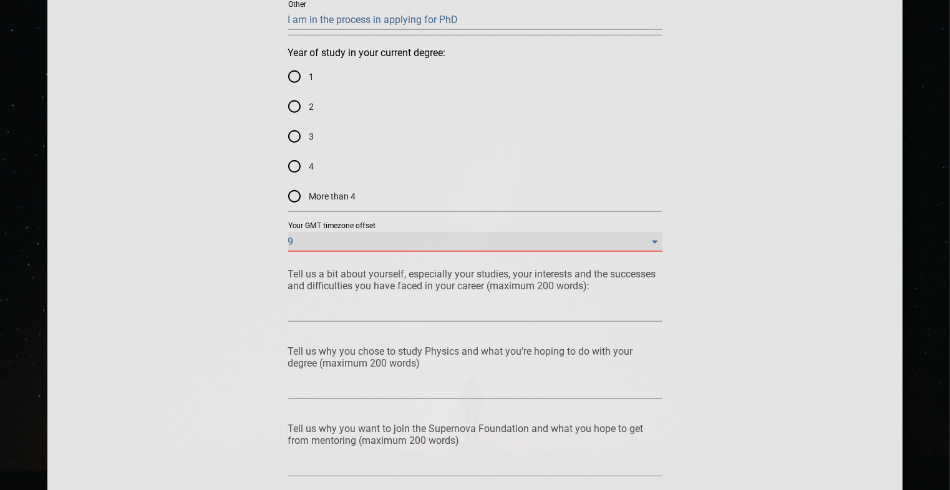
scroll to position [936, 0]
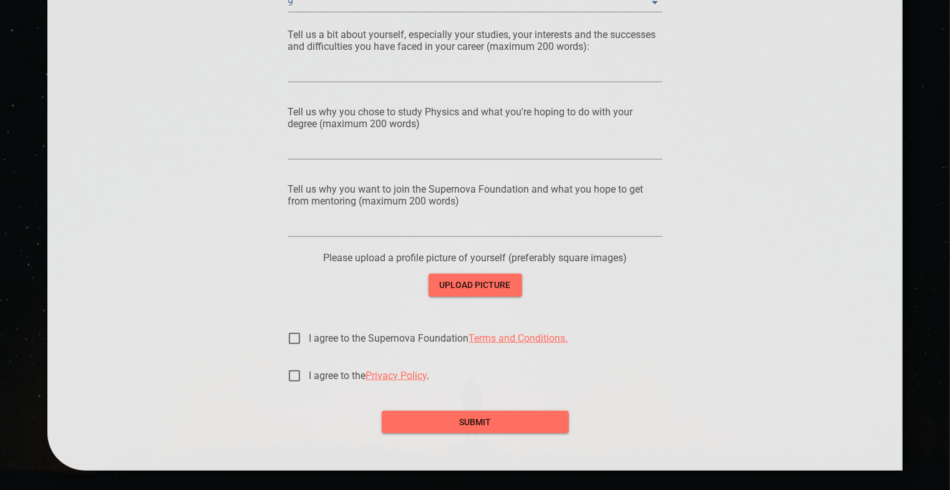
scroll to position [1143, 0]
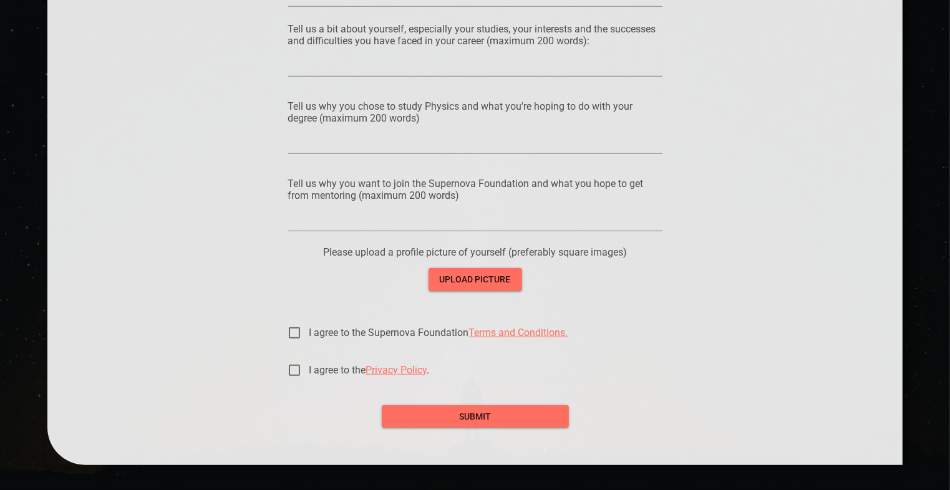
click at [291, 339] on input "I agree to the Supernova Foundation Terms and Conditions." at bounding box center [294, 333] width 30 height 30
checkbox input "true"
click at [291, 377] on input "I agree to the Privacy Policy ." at bounding box center [294, 371] width 30 height 30
checkbox input "true"
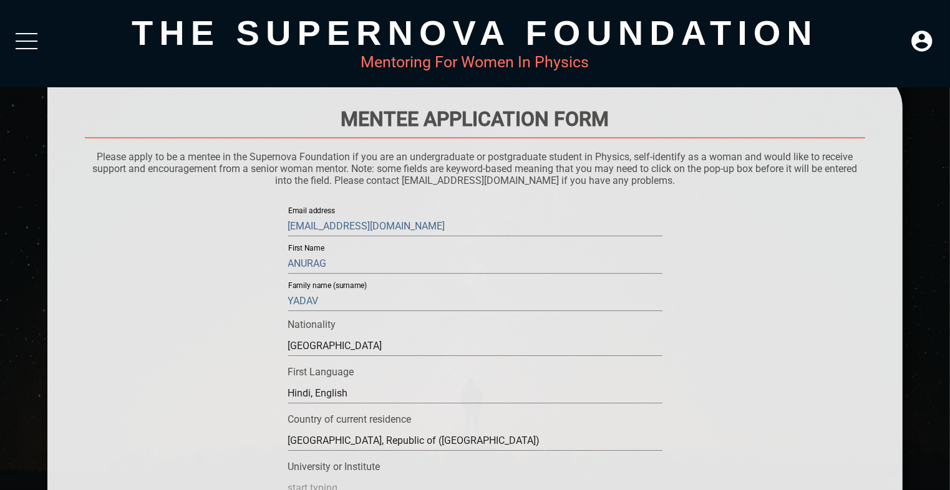
scroll to position [0, 0]
